Goal: Task Accomplishment & Management: Manage account settings

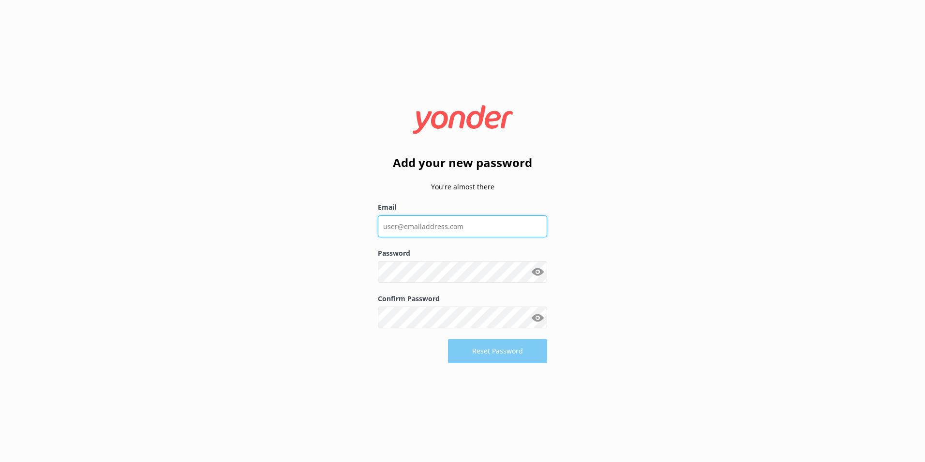
click at [413, 231] on input "Email" at bounding box center [462, 226] width 169 height 22
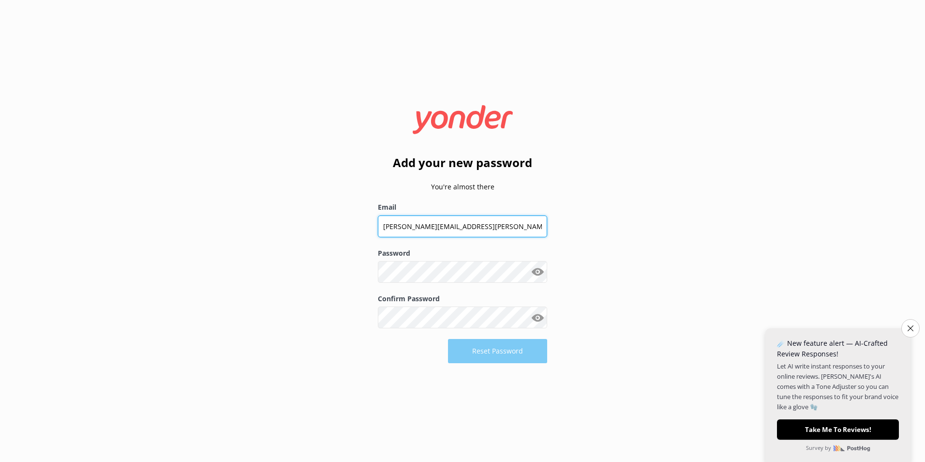
drag, startPoint x: 387, startPoint y: 227, endPoint x: 392, endPoint y: 220, distance: 9.3
click at [387, 227] on input "[PERSON_NAME][EMAIL_ADDRESS][PERSON_NAME][DOMAIN_NAME]" at bounding box center [462, 226] width 169 height 22
type input "[PERSON_NAME][EMAIL_ADDRESS][PERSON_NAME][DOMAIN_NAME]"
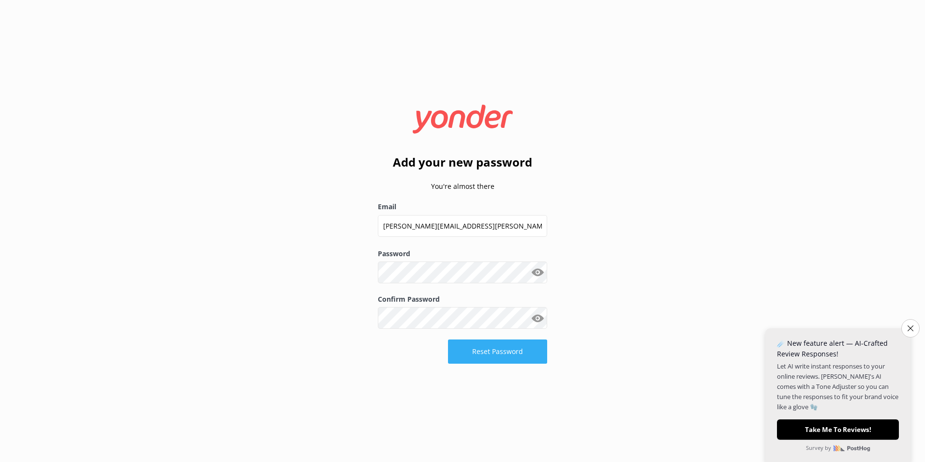
click at [504, 340] on button "Reset Password" at bounding box center [497, 351] width 99 height 24
